Goal: Task Accomplishment & Management: Manage account settings

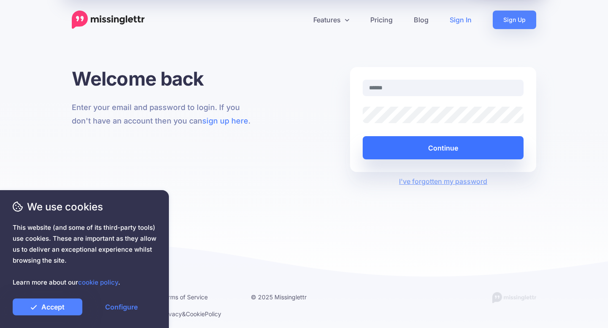
type input "**********"
click at [426, 146] on button "Continue" at bounding box center [443, 147] width 161 height 23
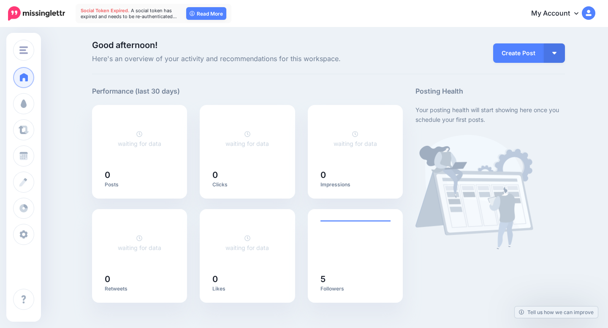
click at [569, 14] on link "My Account" at bounding box center [559, 13] width 73 height 21
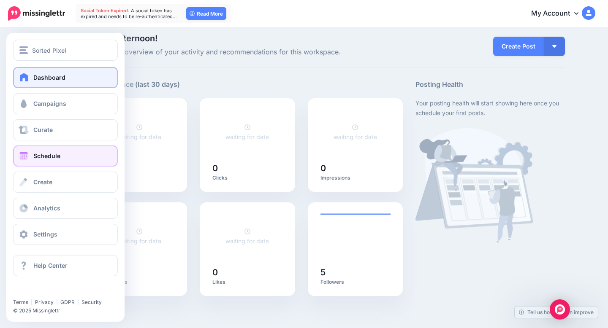
scroll to position [9, 0]
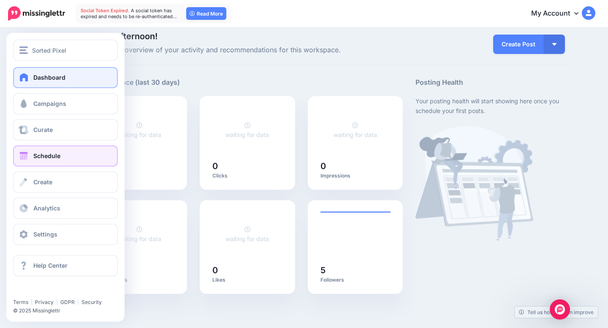
click at [65, 147] on link "Schedule" at bounding box center [65, 156] width 105 height 21
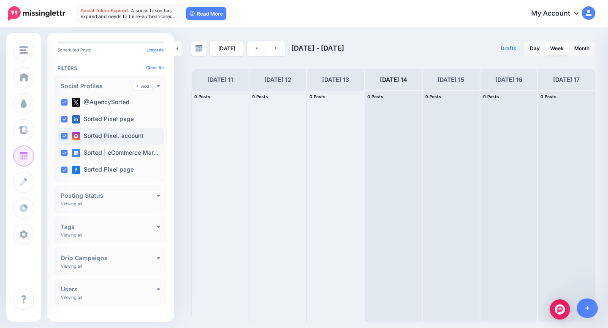
scroll to position [38, 0]
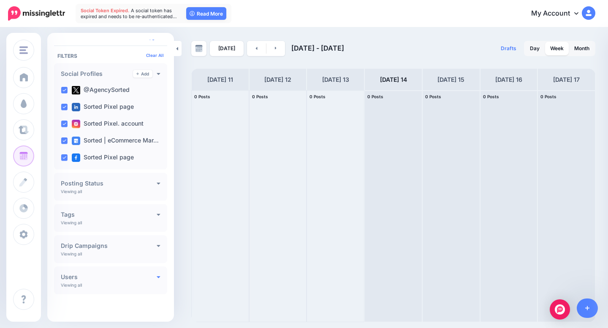
click at [157, 279] on icon at bounding box center [159, 277] width 4 height 6
click at [157, 277] on icon at bounding box center [159, 277] width 4 height 6
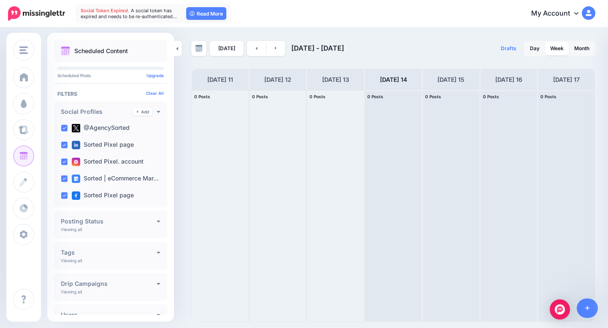
click at [590, 16] on img at bounding box center [589, 13] width 14 height 14
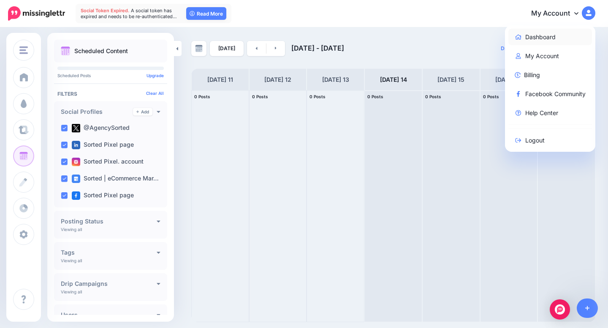
click at [550, 38] on link "Dashboard" at bounding box center [550, 37] width 84 height 16
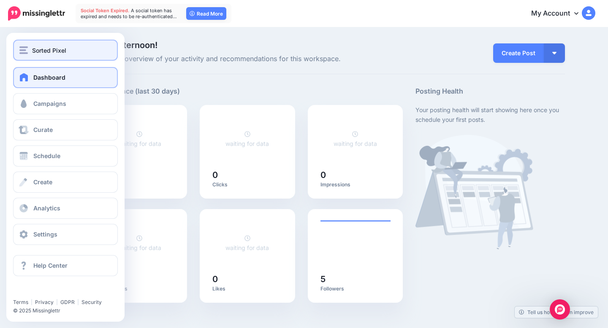
click at [28, 57] on button "Sorted Pixel" at bounding box center [65, 50] width 105 height 21
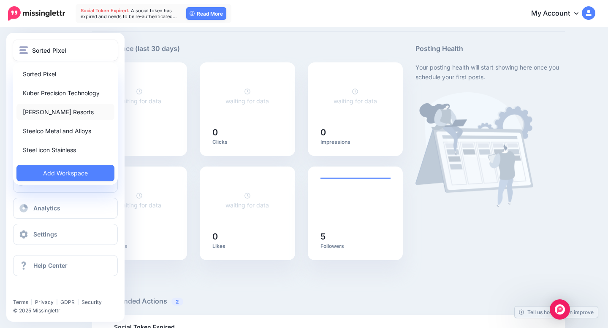
scroll to position [44, 0]
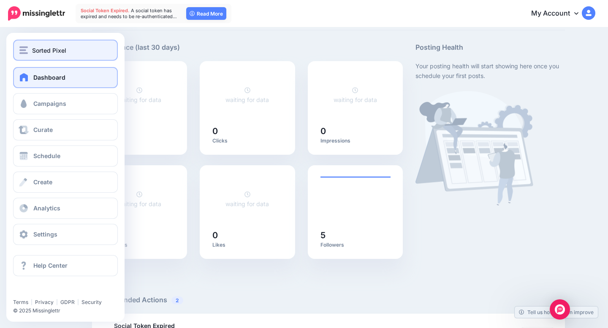
click at [28, 51] on div "Sorted Pixel" at bounding box center [65, 51] width 92 height 10
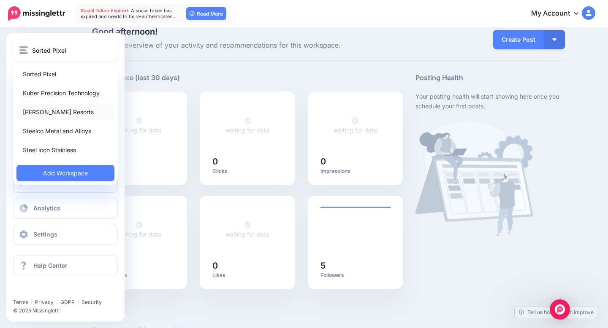
scroll to position [11, 0]
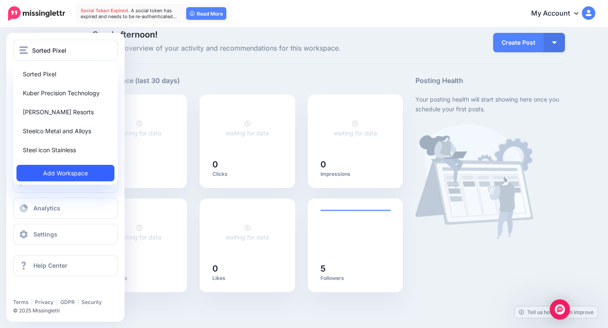
click at [91, 170] on link "Add Workspace" at bounding box center [65, 173] width 98 height 16
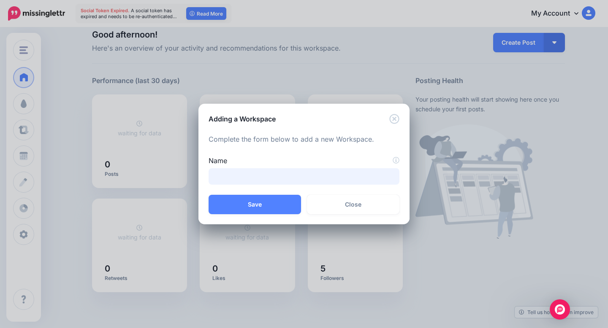
click at [309, 182] on input "Name" at bounding box center [304, 176] width 191 height 16
type input "**********"
click at [280, 206] on button "Save" at bounding box center [255, 204] width 92 height 19
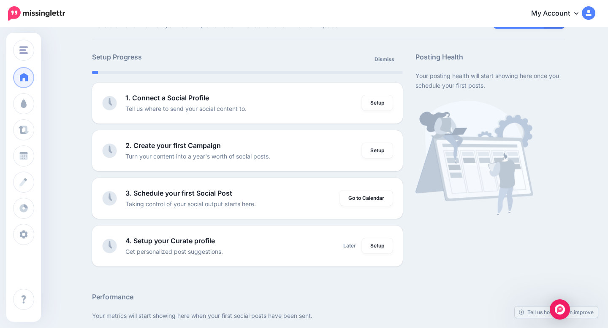
scroll to position [38, 0]
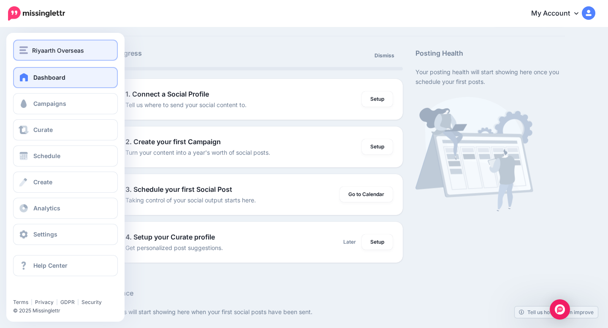
click at [25, 46] on div "Riyaarth Overseas" at bounding box center [65, 51] width 92 height 10
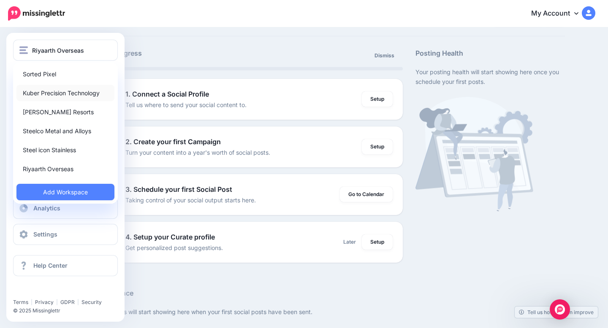
click at [48, 94] on link "Kuber Precision Technology" at bounding box center [65, 93] width 98 height 16
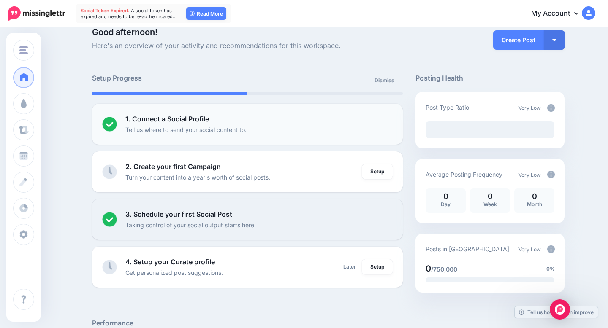
scroll to position [12, 0]
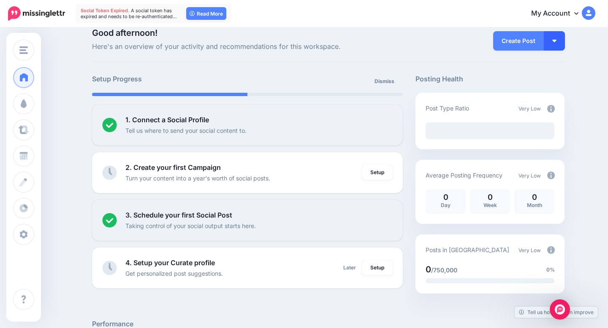
click at [559, 41] on button "button" at bounding box center [554, 40] width 21 height 19
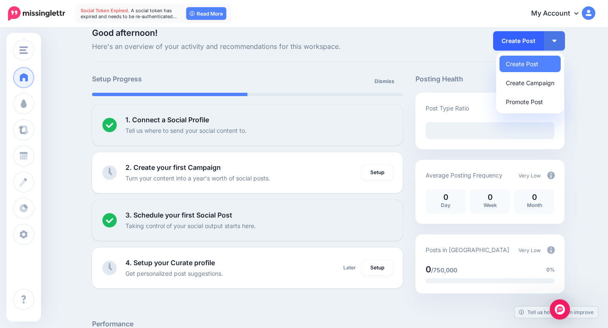
click at [503, 43] on link "Create Post" at bounding box center [518, 40] width 51 height 19
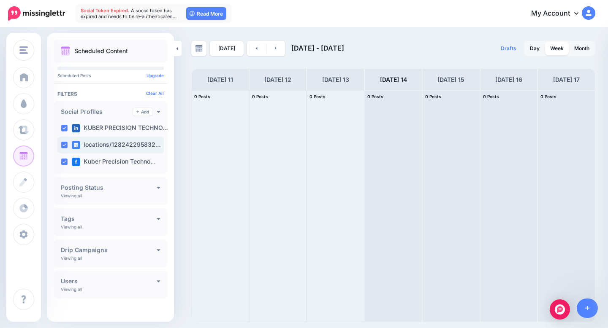
click at [99, 146] on label "locations/128242295832…" at bounding box center [116, 145] width 89 height 8
click at [65, 146] on ins at bounding box center [64, 145] width 7 height 7
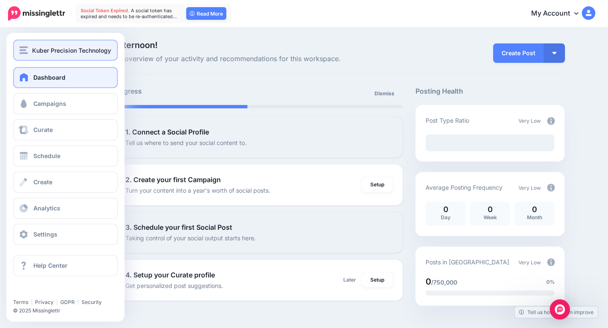
click at [26, 51] on img "button" at bounding box center [23, 50] width 8 height 8
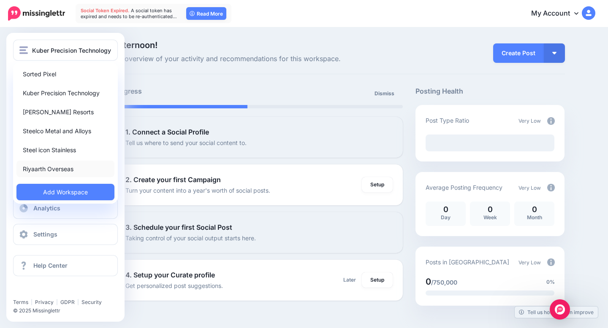
click at [59, 167] on link "Riyaarth Overseas" at bounding box center [65, 169] width 98 height 16
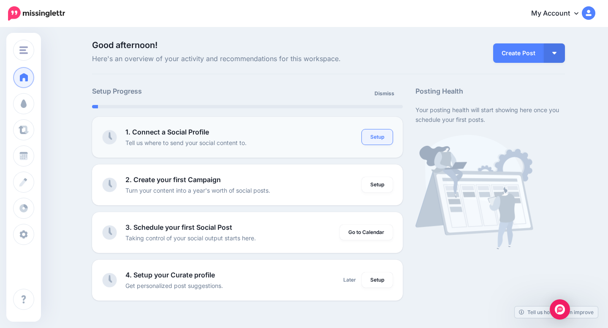
click at [382, 138] on link "Setup" at bounding box center [377, 137] width 31 height 15
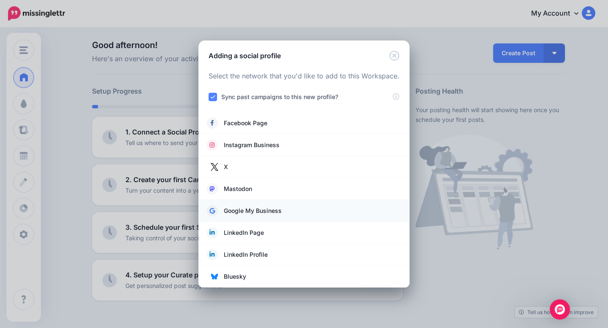
click at [296, 206] on link "Google My Business" at bounding box center [304, 211] width 194 height 12
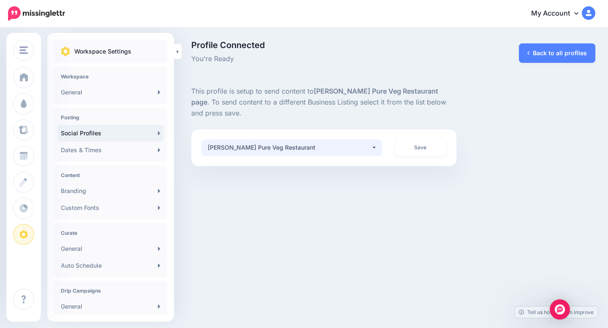
click at [369, 147] on div "Govinda Pure Veg Restaurant" at bounding box center [289, 148] width 163 height 10
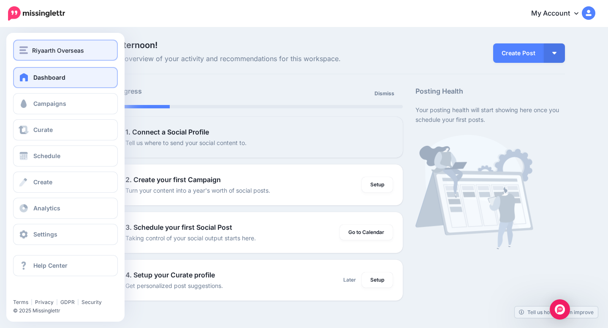
click at [30, 49] on div "Riyaarth Overseas" at bounding box center [65, 51] width 92 height 10
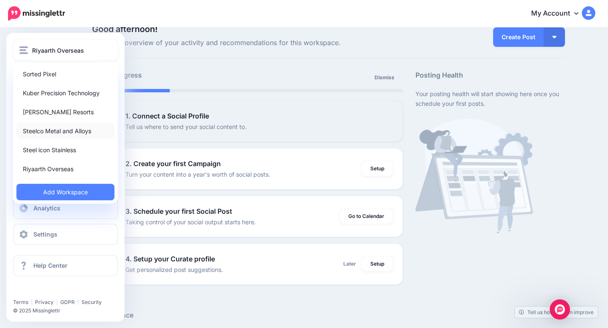
scroll to position [21, 0]
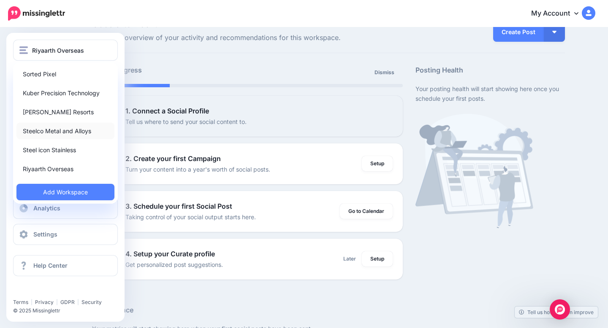
click at [58, 135] on link "Steelco Metal and Alloys" at bounding box center [65, 131] width 98 height 16
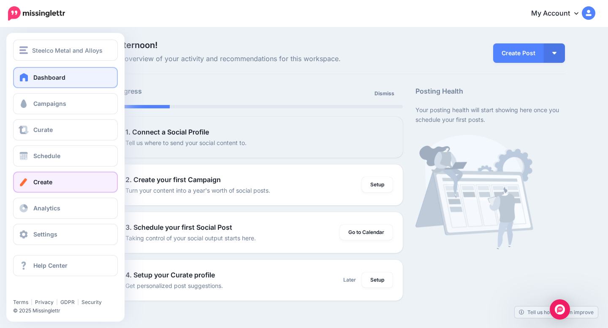
click at [71, 182] on link "Create" at bounding box center [65, 182] width 105 height 21
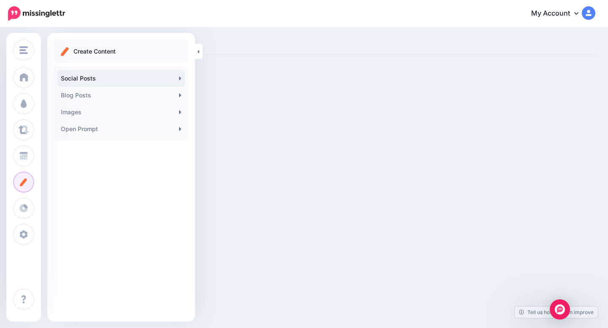
click at [161, 79] on link "Social Posts" at bounding box center [120, 78] width 127 height 17
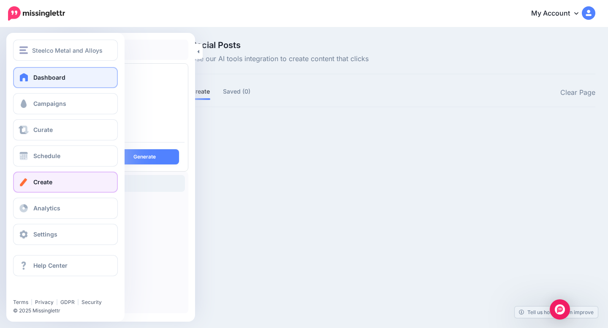
click at [28, 79] on span at bounding box center [24, 77] width 11 height 8
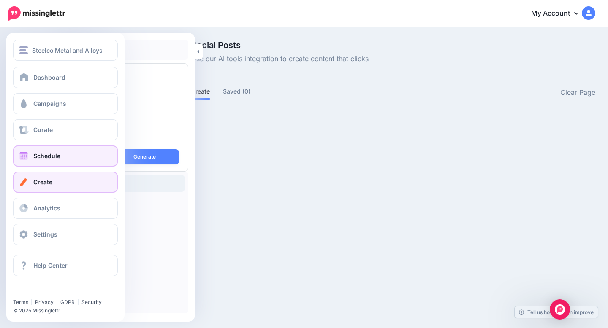
click at [52, 152] on link "Schedule" at bounding box center [65, 156] width 105 height 21
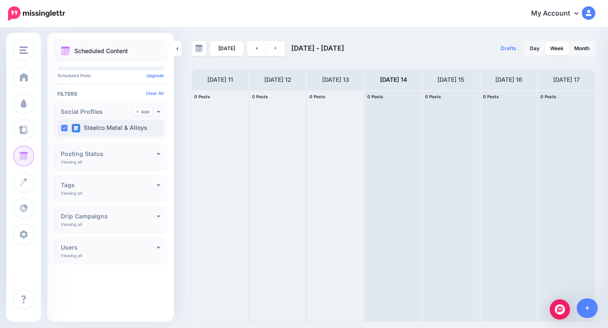
click at [111, 131] on label "Steelco Metal & Alloys" at bounding box center [110, 128] width 76 height 8
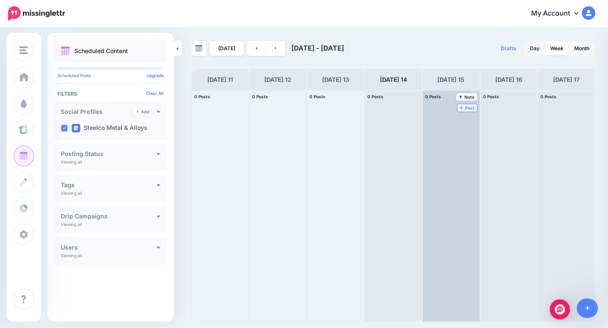
click at [467, 108] on span "Post" at bounding box center [467, 108] width 15 height 4
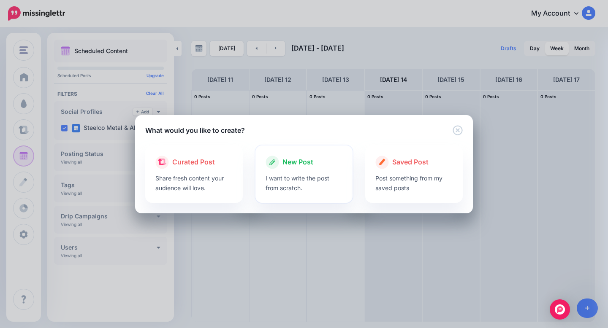
click at [293, 174] on p "I want to write the post from scratch." at bounding box center [304, 183] width 77 height 19
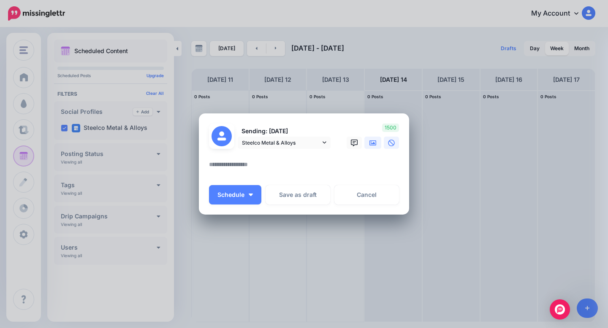
click at [376, 144] on icon at bounding box center [372, 143] width 7 height 5
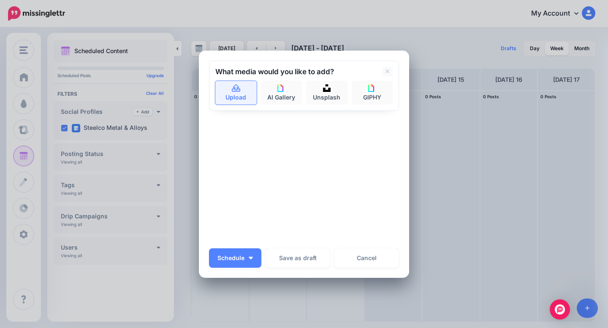
click at [234, 96] on link "Upload" at bounding box center [235, 93] width 41 height 24
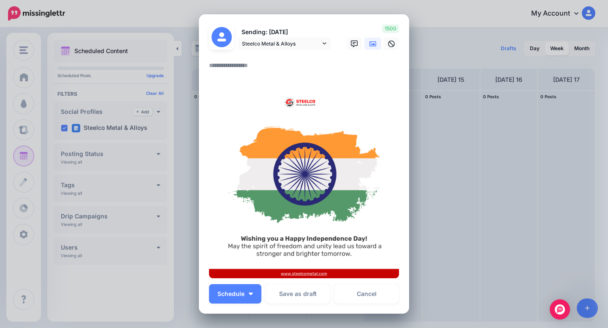
click at [252, 65] on textarea at bounding box center [306, 68] width 194 height 16
paste textarea "**********"
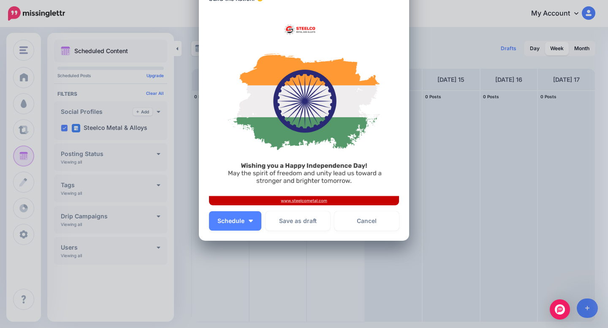
scroll to position [89, 0]
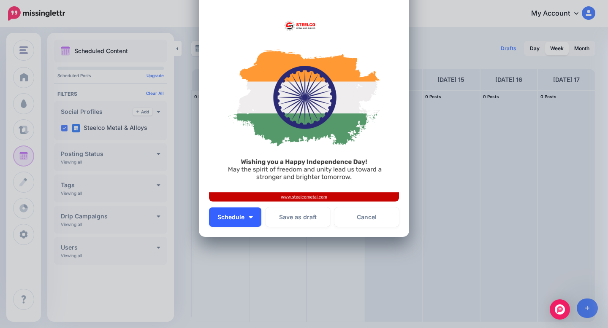
type textarea "**********"
click at [251, 218] on button "Schedule" at bounding box center [235, 217] width 52 height 19
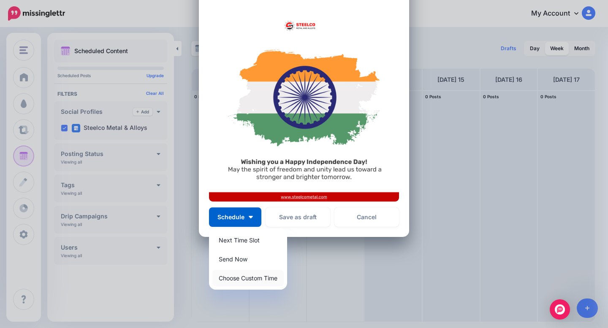
click at [259, 274] on link "Choose Custom Time" at bounding box center [247, 278] width 71 height 16
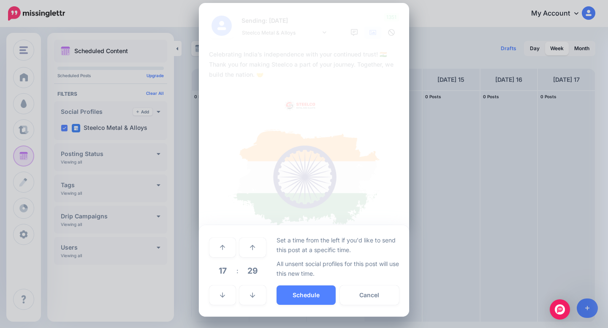
scroll to position [9, 0]
click at [224, 253] on link at bounding box center [222, 247] width 26 height 19
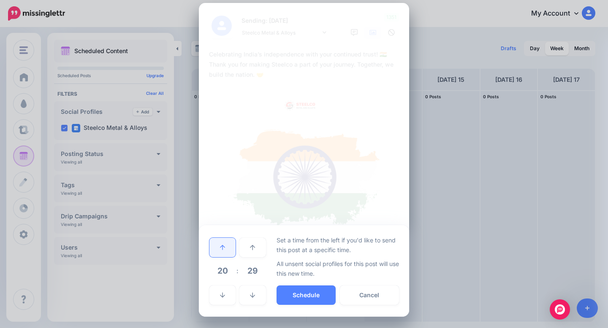
click at [224, 253] on link at bounding box center [222, 247] width 26 height 19
click at [221, 293] on icon at bounding box center [222, 296] width 5 height 6
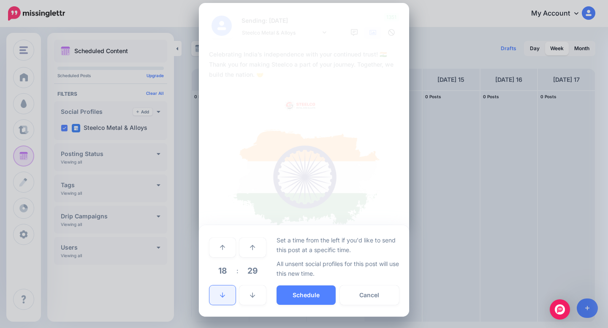
click at [221, 293] on icon at bounding box center [222, 296] width 5 height 6
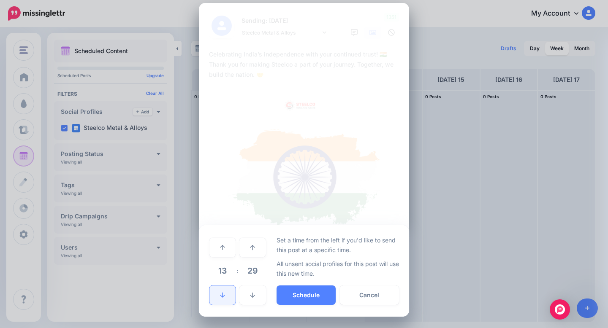
click at [221, 293] on icon at bounding box center [222, 296] width 5 height 6
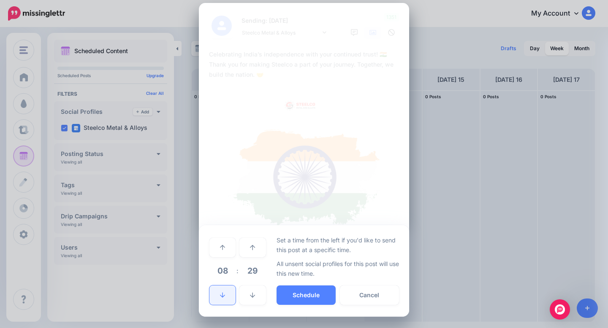
click at [221, 293] on icon at bounding box center [222, 296] width 5 height 6
click at [257, 290] on link at bounding box center [252, 295] width 26 height 19
click at [254, 295] on icon at bounding box center [252, 296] width 5 height 6
click at [254, 293] on icon at bounding box center [252, 296] width 5 height 6
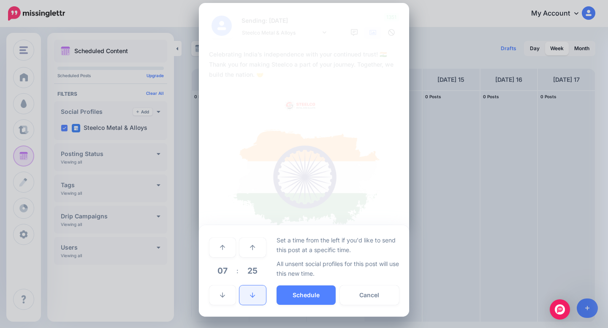
click at [254, 293] on icon at bounding box center [252, 296] width 5 height 6
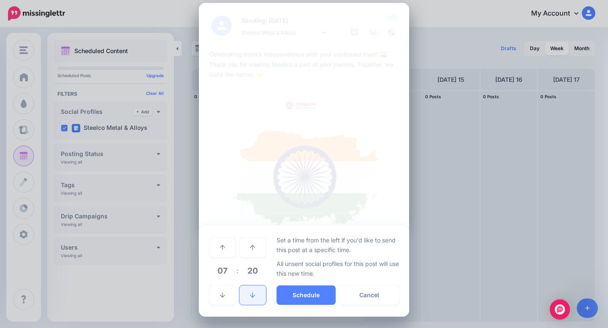
click at [254, 293] on icon at bounding box center [252, 296] width 5 height 6
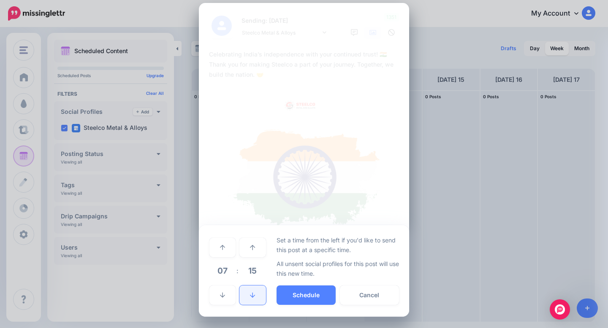
click at [254, 293] on icon at bounding box center [252, 296] width 5 height 6
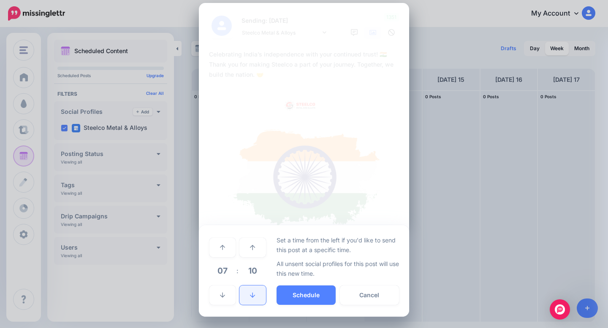
click at [254, 293] on icon at bounding box center [252, 296] width 5 height 6
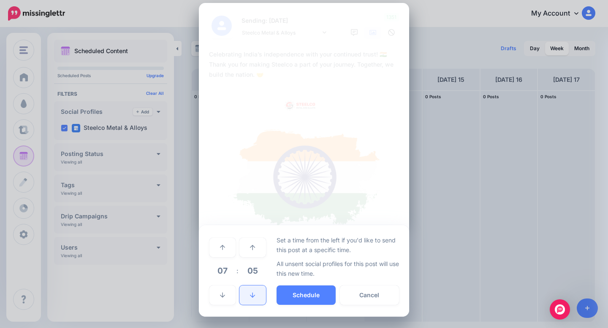
click at [254, 293] on icon at bounding box center [252, 296] width 5 height 6
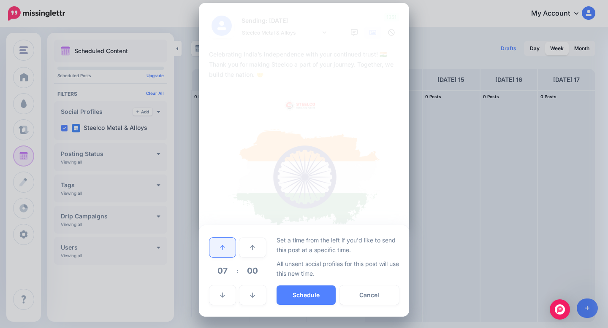
click at [225, 252] on link at bounding box center [222, 247] width 26 height 19
click at [302, 293] on button "Schedule" at bounding box center [306, 295] width 59 height 19
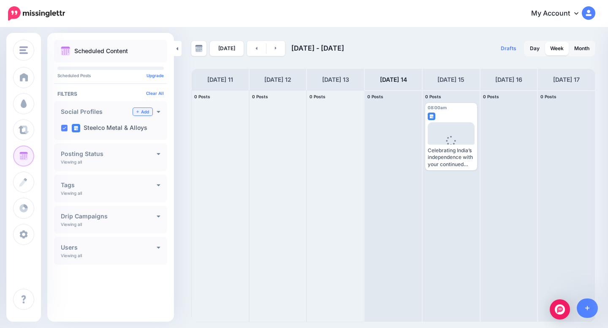
click at [142, 111] on link "Add" at bounding box center [142, 112] width 19 height 8
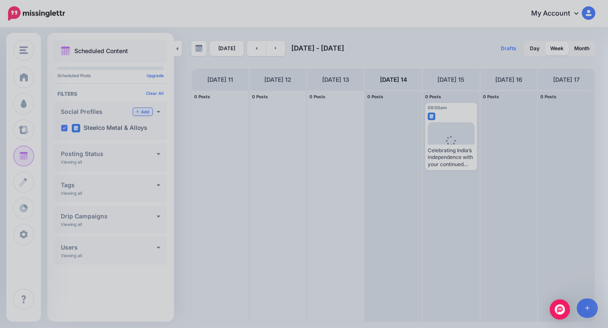
scroll to position [0, 0]
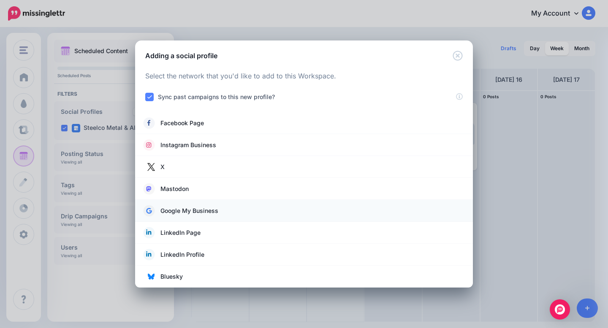
click at [246, 212] on link "Google My Business" at bounding box center [304, 211] width 321 height 12
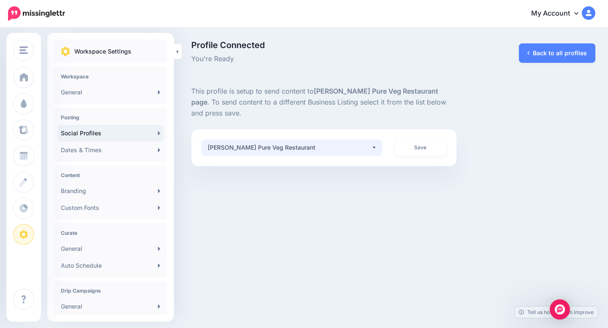
click at [366, 146] on div "Govinda Pure Veg Restaurant" at bounding box center [289, 148] width 163 height 10
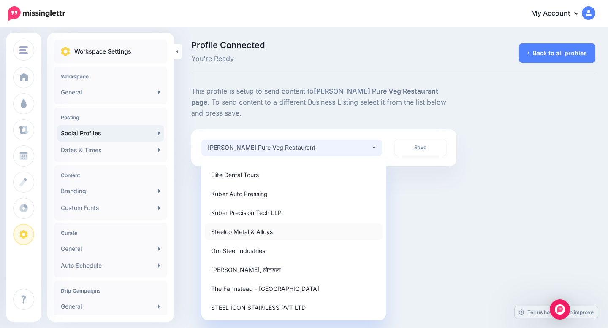
scroll to position [301, 0]
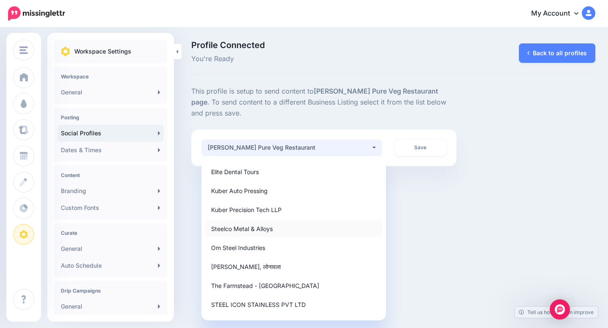
click at [311, 228] on link "Steelco Metal & Alloys" at bounding box center [294, 229] width 178 height 16
select select "**********"
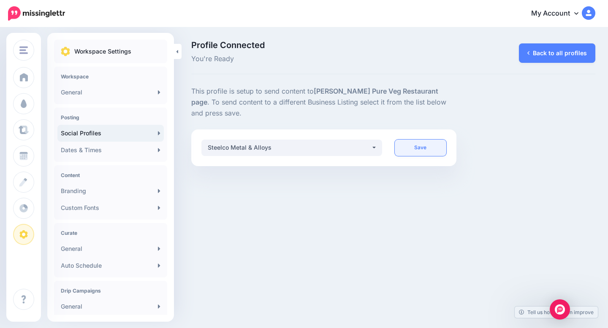
click at [412, 149] on link "Save" at bounding box center [421, 148] width 52 height 16
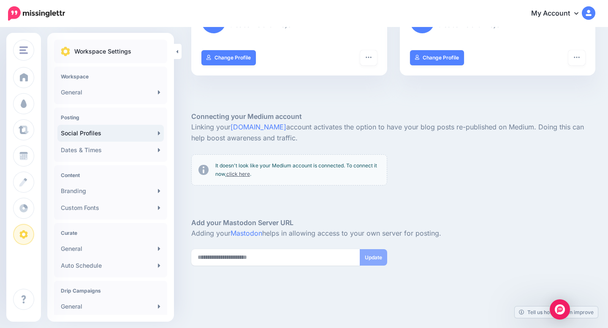
scroll to position [133, 0]
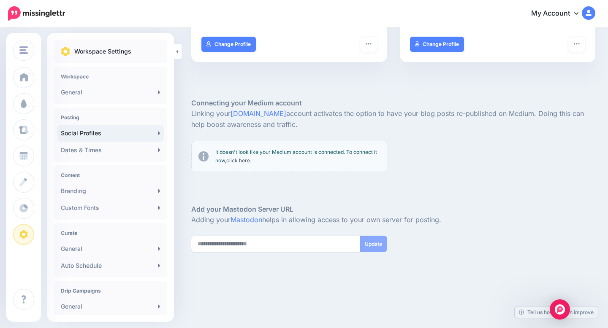
click at [142, 136] on link "Social Profiles" at bounding box center [110, 133] width 106 height 17
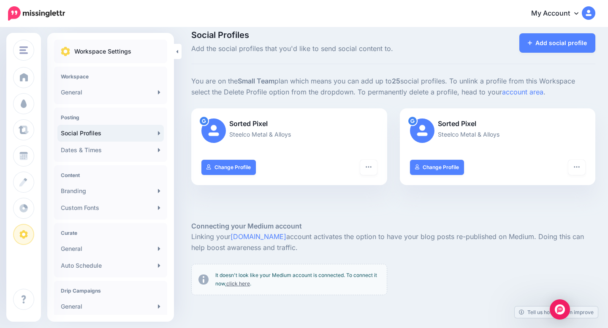
scroll to position [24, 0]
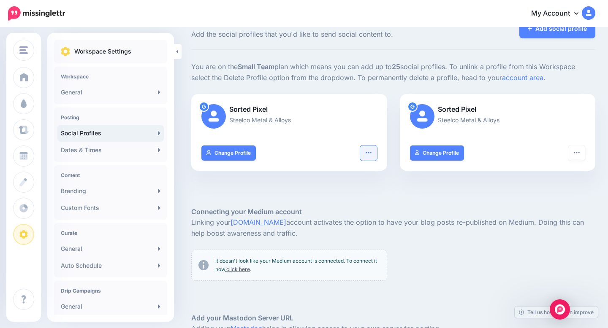
click at [374, 151] on button "button" at bounding box center [368, 153] width 17 height 15
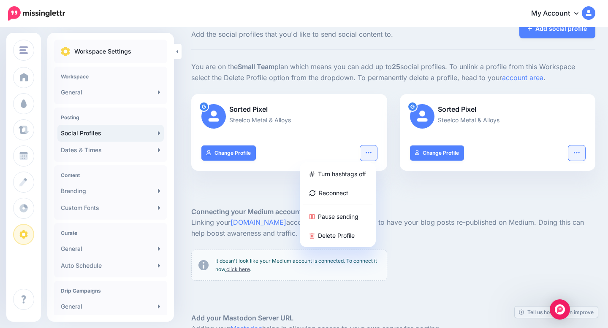
click at [572, 155] on button "button" at bounding box center [576, 153] width 17 height 15
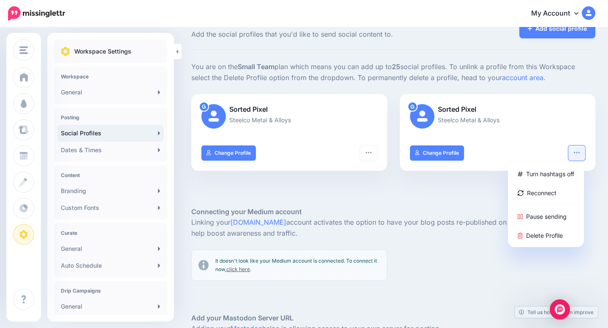
click at [362, 200] on div at bounding box center [393, 194] width 404 height 25
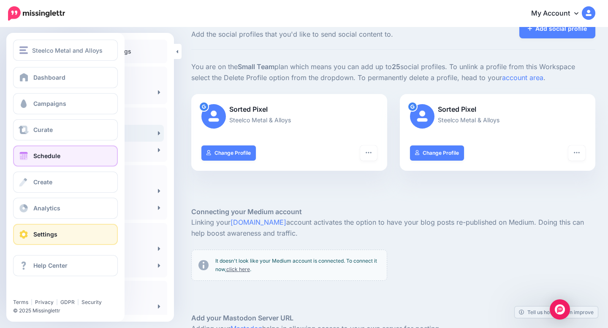
click at [37, 155] on span "Schedule" at bounding box center [46, 155] width 27 height 7
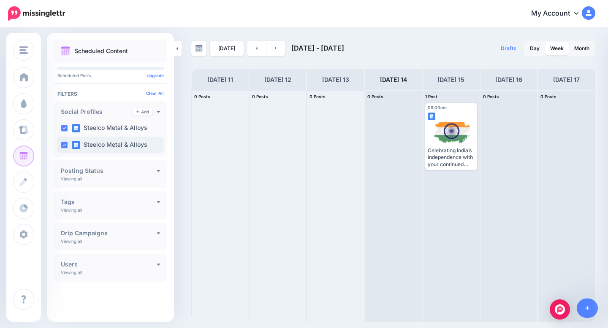
click at [123, 147] on label "Steelco Metal & Alloys" at bounding box center [110, 145] width 76 height 8
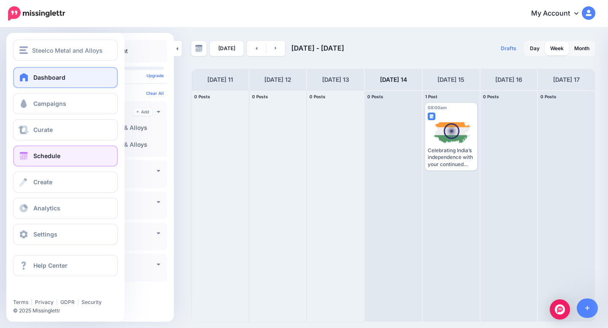
click at [57, 74] on span "Dashboard" at bounding box center [49, 77] width 32 height 7
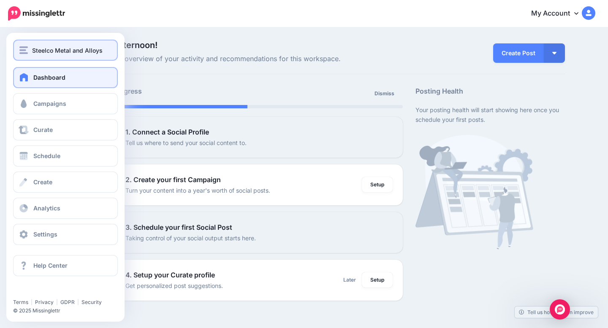
click at [52, 52] on span "Steelco Metal and Alloys" at bounding box center [67, 51] width 70 height 10
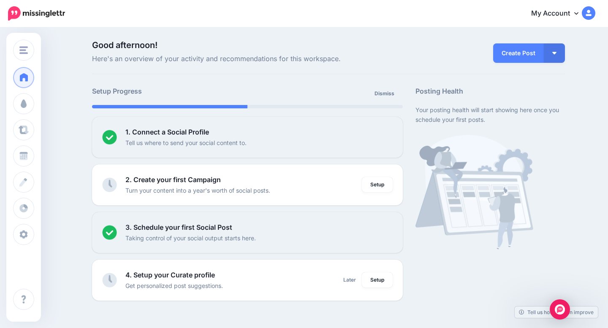
click at [152, 87] on h5 "Setup Progress" at bounding box center [169, 91] width 155 height 11
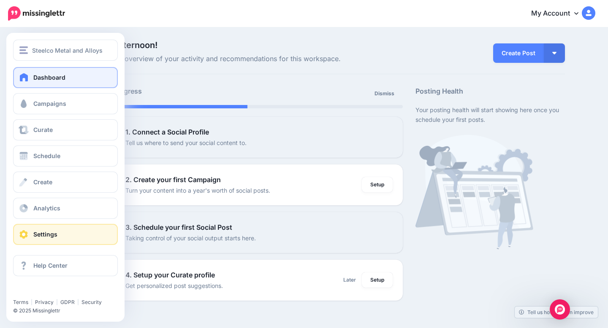
click at [77, 236] on link "Settings" at bounding box center [65, 234] width 105 height 21
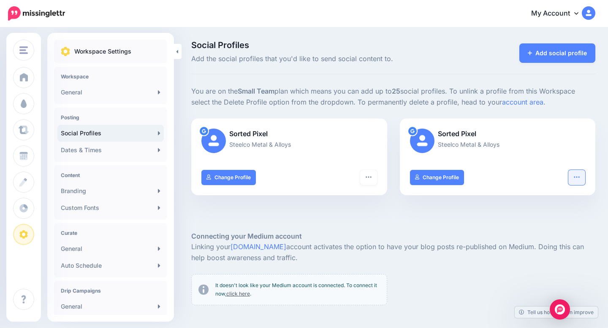
click at [581, 176] on button "button" at bounding box center [576, 177] width 17 height 15
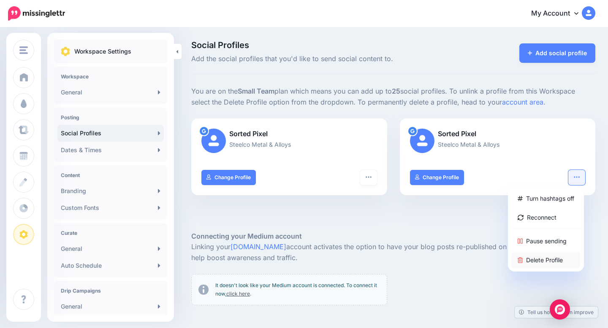
click at [536, 258] on link "Delete Profile" at bounding box center [545, 260] width 69 height 16
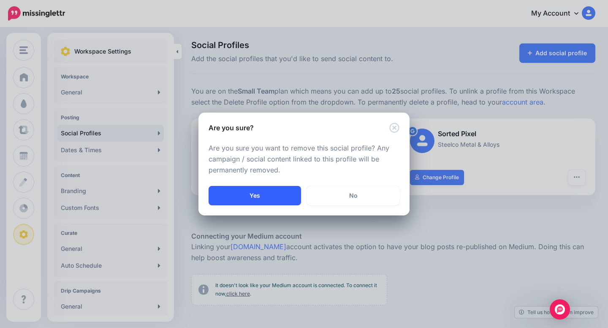
click at [266, 198] on button "Yes" at bounding box center [255, 195] width 92 height 19
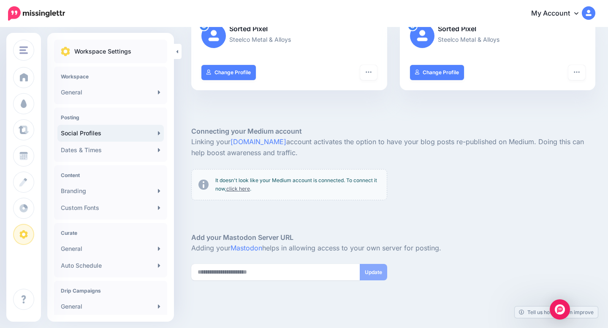
scroll to position [108, 0]
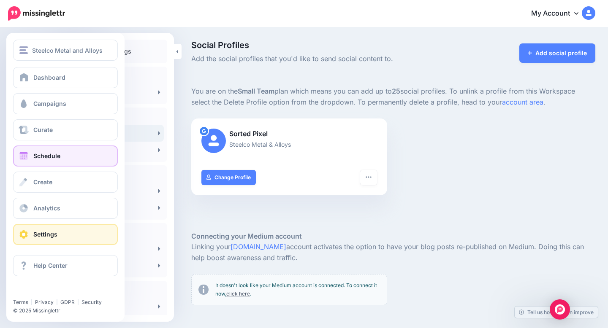
click at [60, 158] on span "Schedule" at bounding box center [46, 155] width 27 height 7
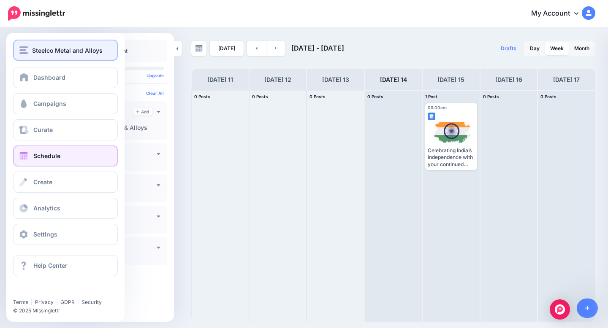
click at [29, 52] on div "Steelco Metal and Alloys" at bounding box center [65, 51] width 92 height 10
click at [26, 50] on img "button" at bounding box center [23, 50] width 8 height 8
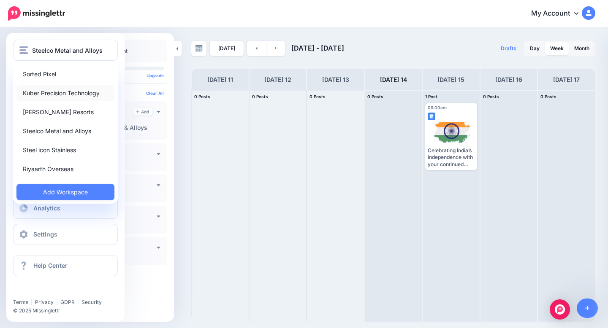
click at [59, 88] on link "Kuber Precision Technology" at bounding box center [65, 93] width 98 height 16
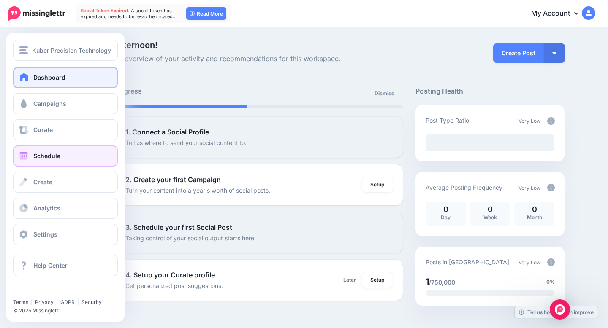
click at [52, 158] on span "Schedule" at bounding box center [46, 155] width 27 height 7
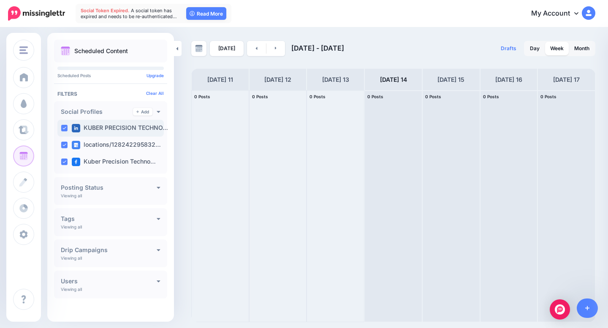
click at [62, 127] on ins at bounding box center [64, 128] width 7 height 7
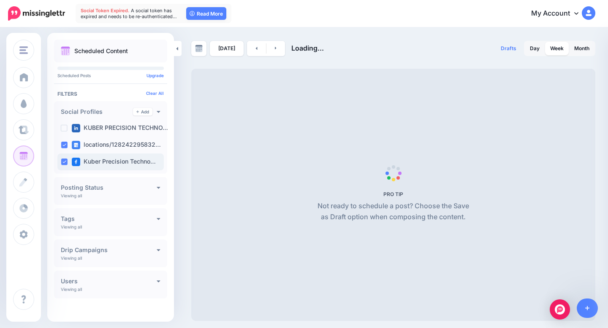
click at [66, 162] on ins at bounding box center [64, 162] width 7 height 7
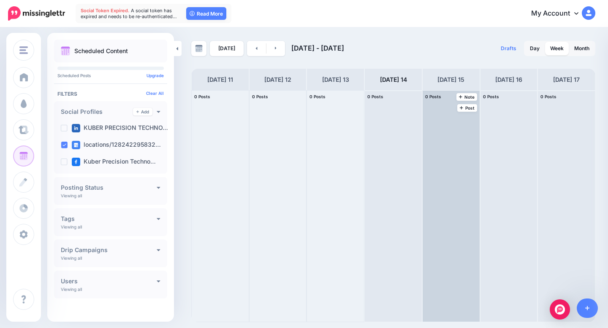
click at [436, 119] on div at bounding box center [451, 206] width 57 height 231
click at [466, 108] on span "Post" at bounding box center [467, 108] width 15 height 4
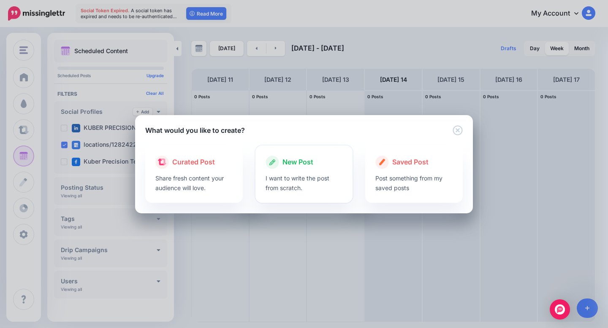
click at [295, 169] on div at bounding box center [304, 171] width 77 height 4
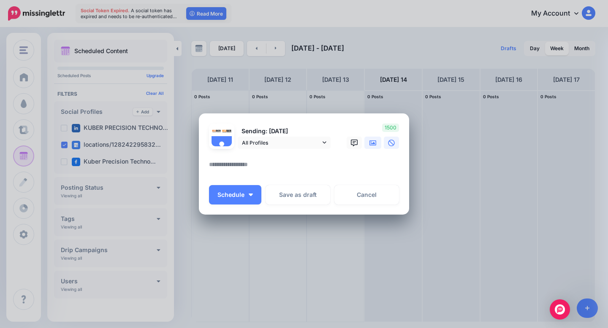
click at [368, 145] on link at bounding box center [372, 143] width 17 height 12
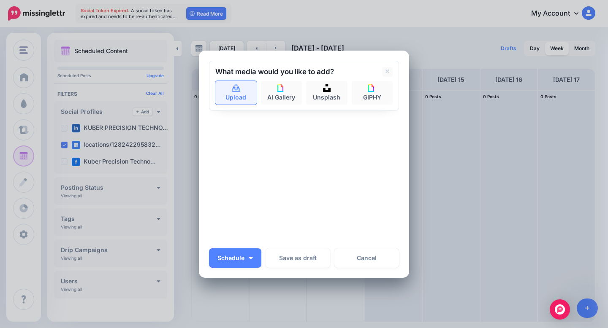
click at [236, 91] on icon at bounding box center [236, 88] width 8 height 8
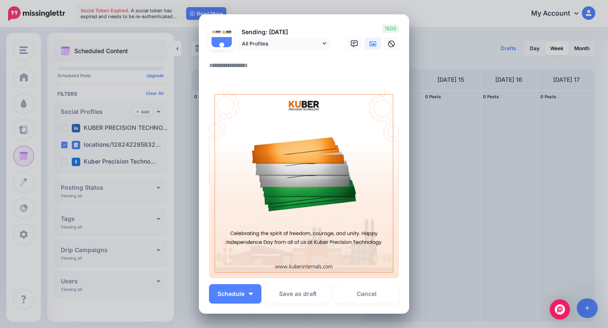
click at [246, 58] on div at bounding box center [304, 55] width 190 height 11
click at [241, 67] on textarea at bounding box center [306, 68] width 194 height 16
paste textarea "**********"
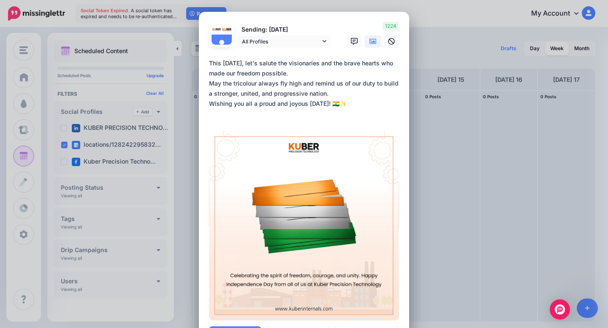
click at [211, 65] on textarea "**********" at bounding box center [306, 88] width 194 height 61
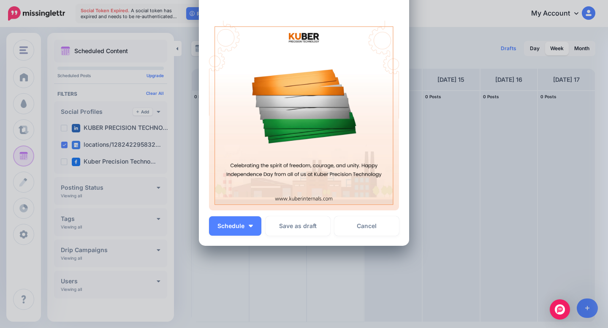
scroll to position [119, 0]
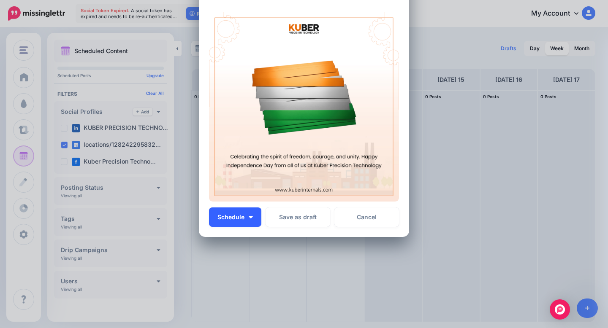
type textarea "**********"
click at [248, 217] on button "Schedule" at bounding box center [235, 217] width 52 height 19
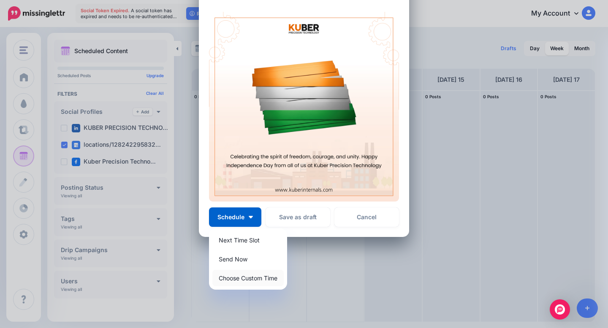
click at [256, 278] on link "Choose Custom Time" at bounding box center [247, 278] width 71 height 16
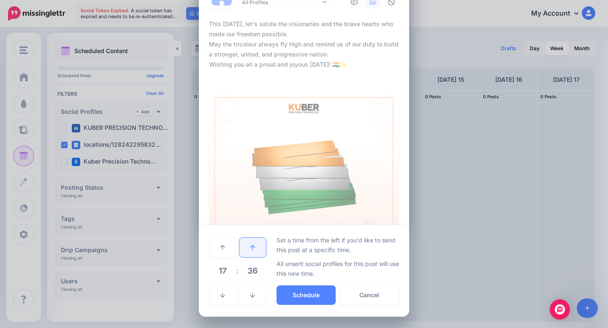
scroll to position [39, 0]
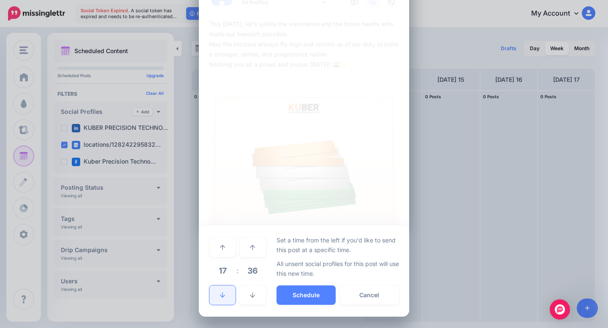
click at [220, 298] on link at bounding box center [222, 295] width 26 height 19
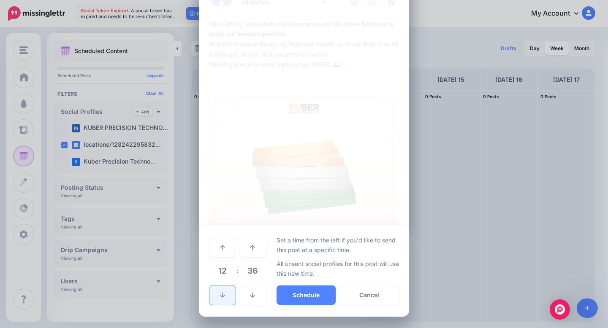
click at [220, 298] on link at bounding box center [222, 295] width 26 height 19
click at [250, 302] on link at bounding box center [252, 295] width 26 height 19
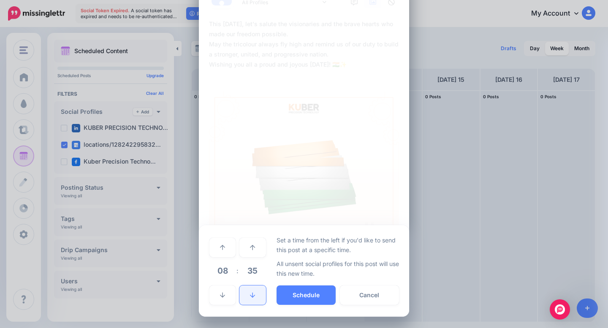
click at [250, 302] on link at bounding box center [252, 295] width 26 height 19
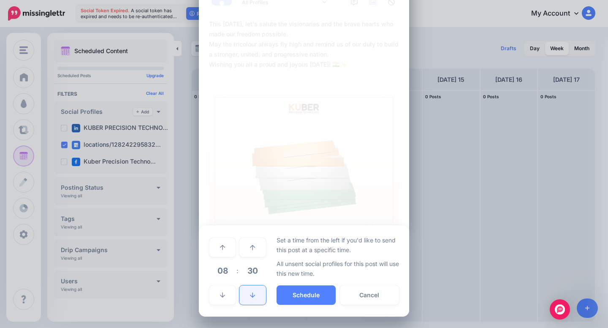
click at [250, 302] on link at bounding box center [252, 295] width 26 height 19
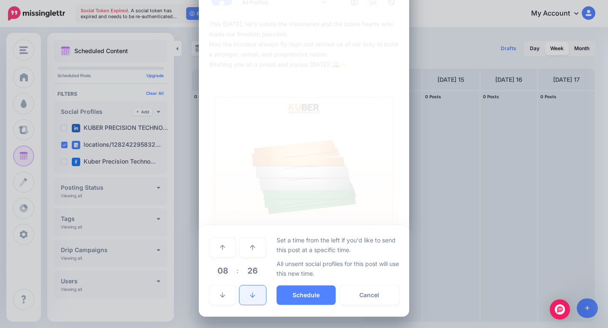
click at [250, 302] on link at bounding box center [252, 295] width 26 height 19
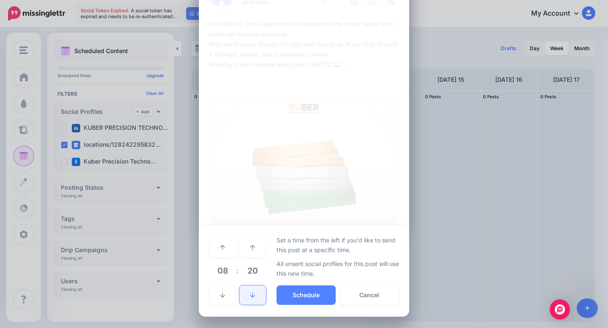
click at [250, 302] on link at bounding box center [252, 295] width 26 height 19
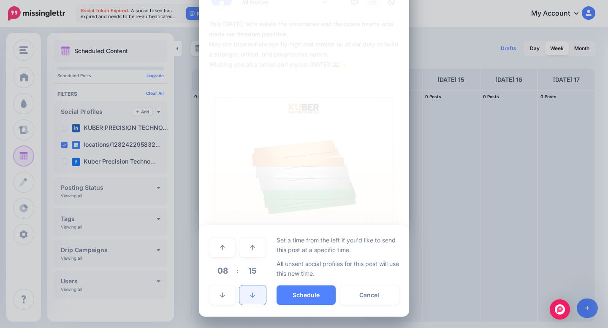
click at [250, 302] on link at bounding box center [252, 295] width 26 height 19
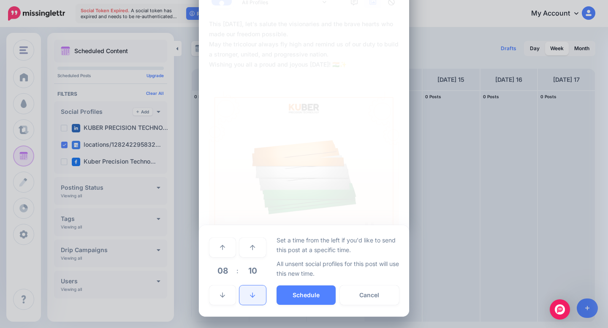
click at [250, 302] on link at bounding box center [252, 295] width 26 height 19
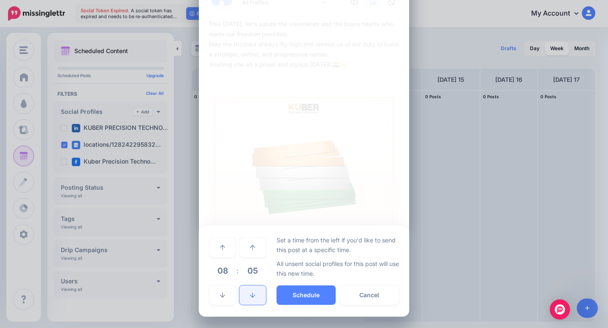
click at [250, 302] on link at bounding box center [252, 295] width 26 height 19
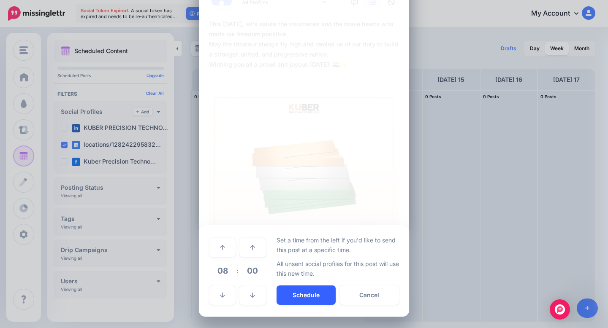
click at [318, 296] on button "Schedule" at bounding box center [306, 295] width 59 height 19
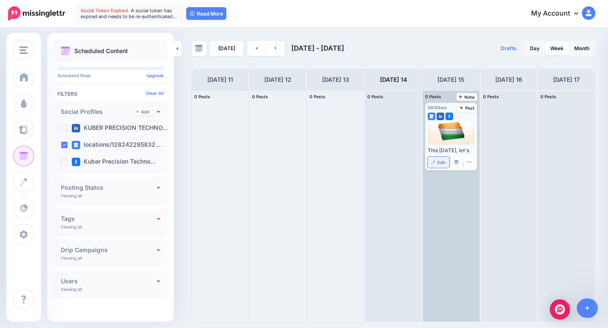
click at [437, 163] on link "Edit" at bounding box center [439, 162] width 22 height 11
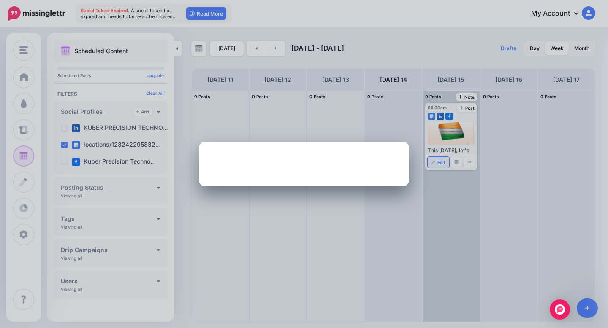
scroll to position [0, 0]
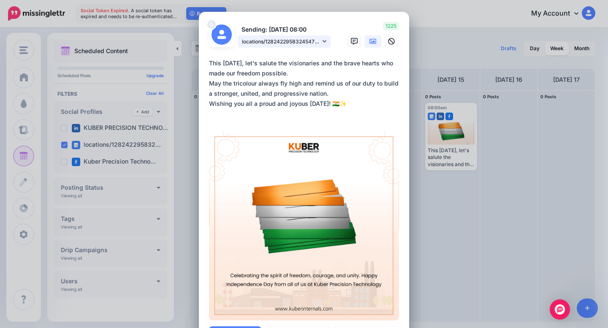
click at [322, 41] on link "locations/128242295832454724 page" at bounding box center [284, 41] width 93 height 12
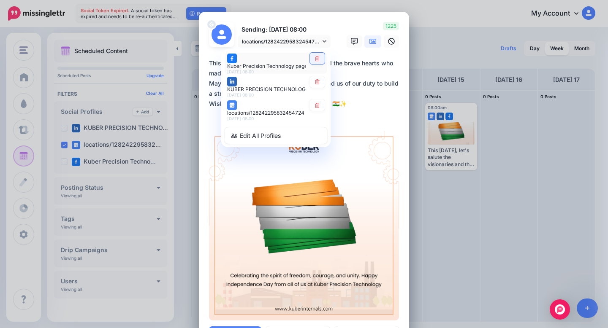
click at [320, 59] on icon at bounding box center [317, 58] width 6 height 5
type textarea "**********"
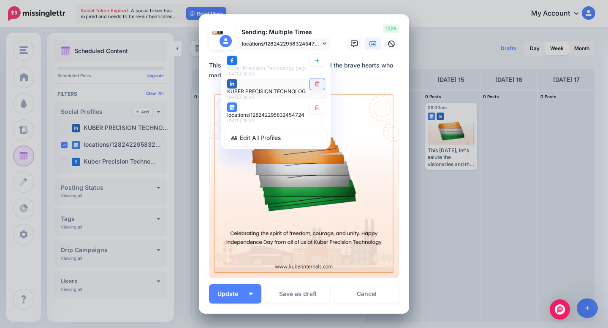
click at [318, 85] on icon at bounding box center [317, 84] width 6 height 5
type textarea "**********"
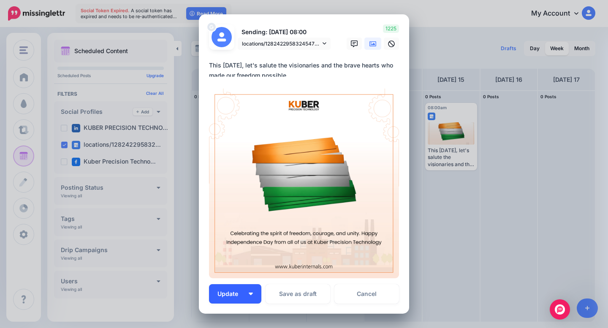
click at [231, 298] on button "Update" at bounding box center [235, 294] width 52 height 19
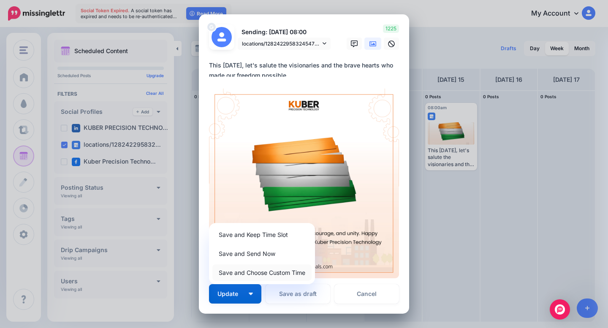
click at [268, 274] on link "Save and Choose Custom Time" at bounding box center [261, 273] width 99 height 16
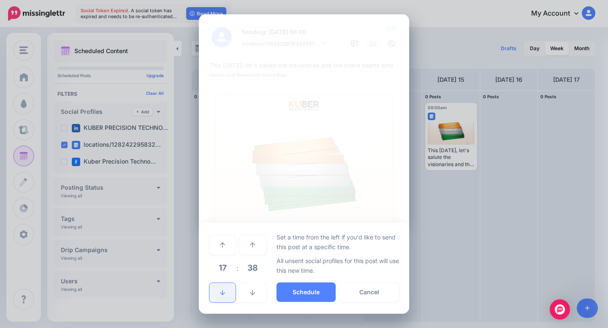
click at [222, 293] on icon at bounding box center [222, 292] width 5 height 5
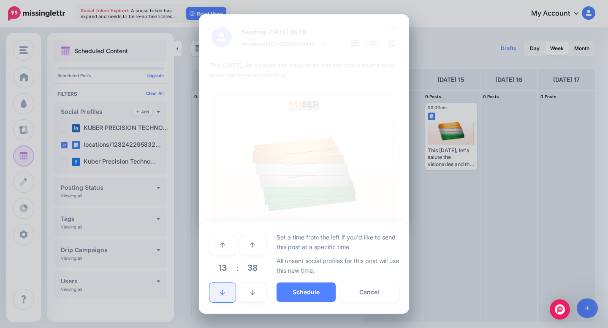
click at [222, 293] on icon at bounding box center [222, 292] width 5 height 5
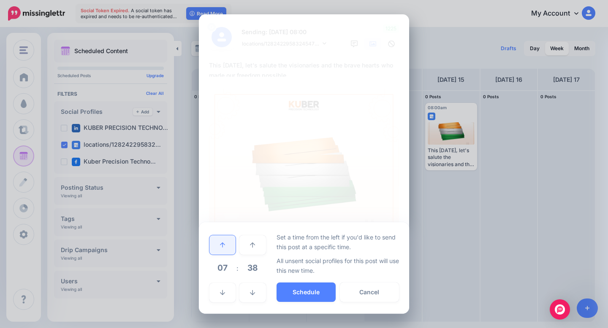
click at [224, 252] on link at bounding box center [222, 245] width 26 height 19
click at [252, 288] on link at bounding box center [252, 292] width 26 height 19
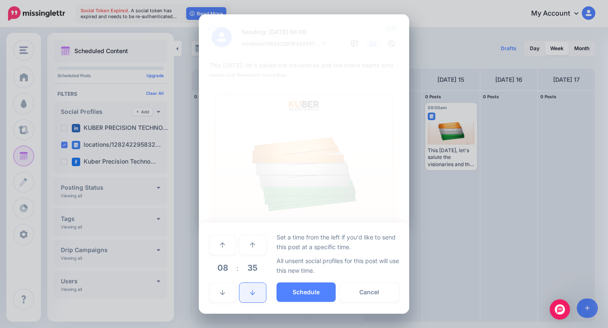
click at [252, 288] on link at bounding box center [252, 292] width 26 height 19
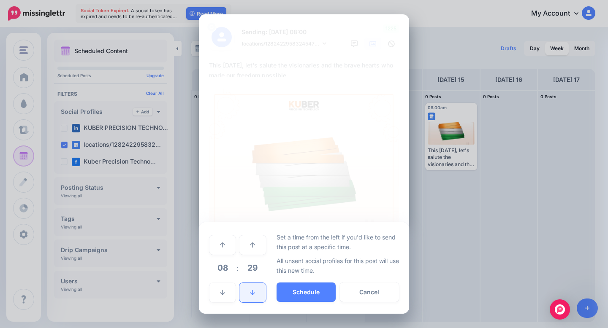
click at [252, 288] on link at bounding box center [252, 292] width 26 height 19
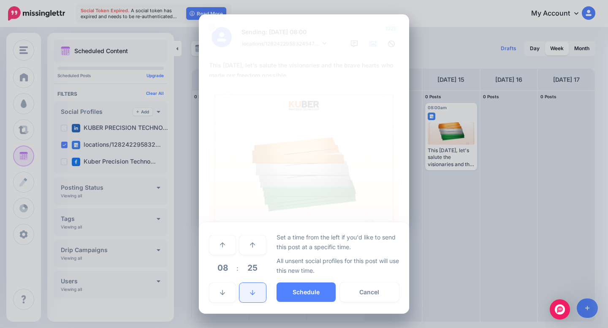
click at [252, 288] on link at bounding box center [252, 292] width 26 height 19
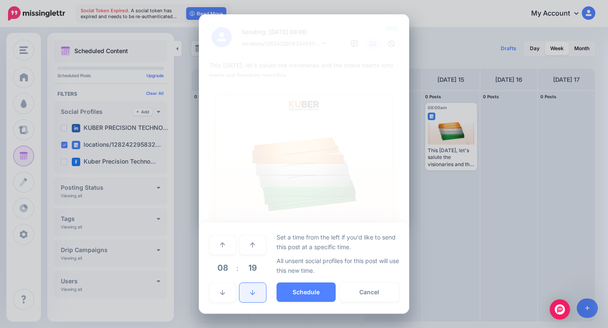
click at [252, 288] on link at bounding box center [252, 292] width 26 height 19
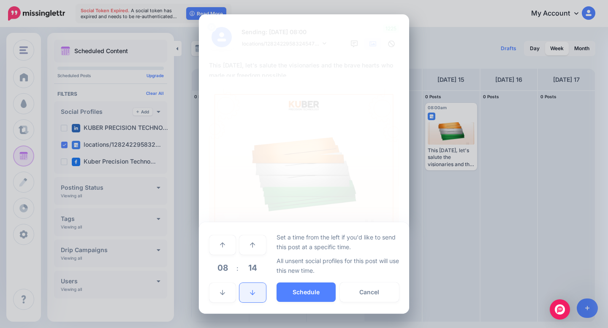
click at [252, 288] on link at bounding box center [252, 292] width 26 height 19
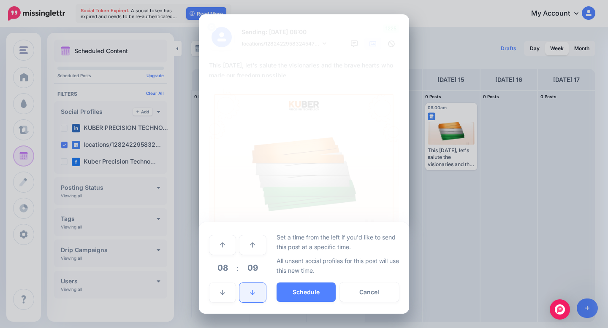
click at [252, 288] on link at bounding box center [252, 292] width 26 height 19
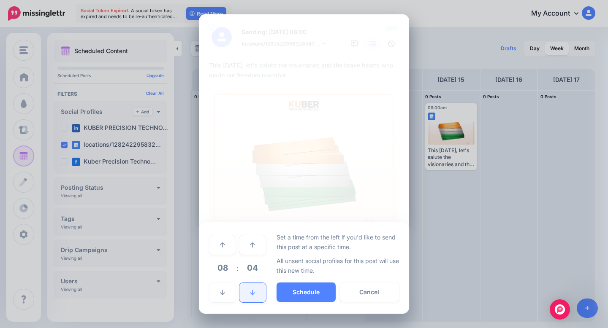
click at [252, 288] on link at bounding box center [252, 292] width 26 height 19
click at [298, 290] on button "Schedule" at bounding box center [306, 292] width 59 height 19
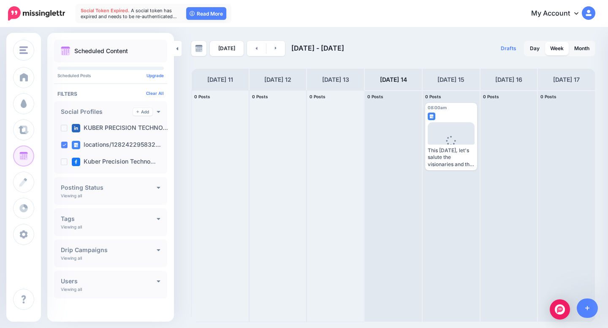
click at [372, 39] on div "Today Aug 11 - Aug 18, 2025 Drafts 0 Day Week Month PRO TIP" at bounding box center [304, 175] width 608 height 294
click at [116, 11] on span "Social Token Expired." at bounding box center [105, 11] width 49 height 6
click at [196, 14] on link "Read More" at bounding box center [206, 13] width 40 height 13
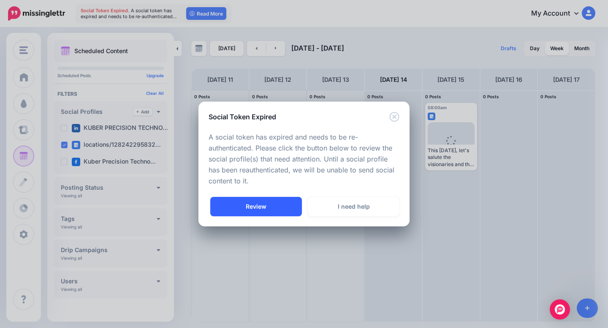
click at [276, 209] on link "Review" at bounding box center [256, 206] width 92 height 19
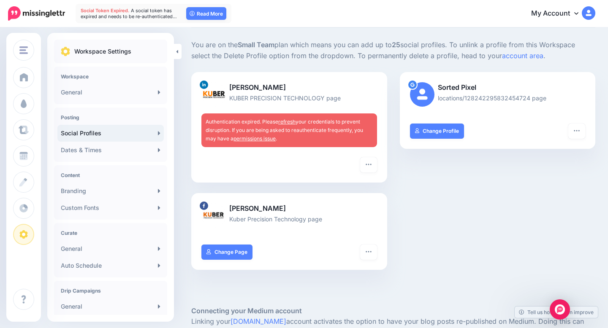
scroll to position [63, 0]
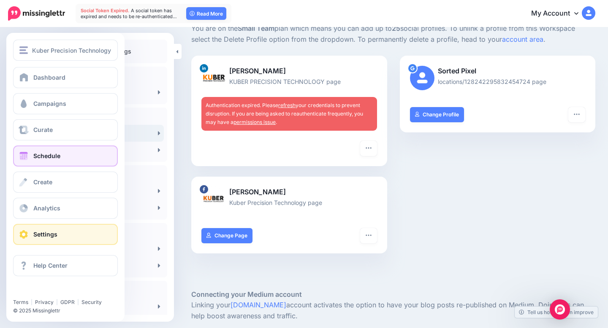
click at [38, 160] on link "Schedule" at bounding box center [65, 156] width 105 height 21
